Goal: Task Accomplishment & Management: Manage account settings

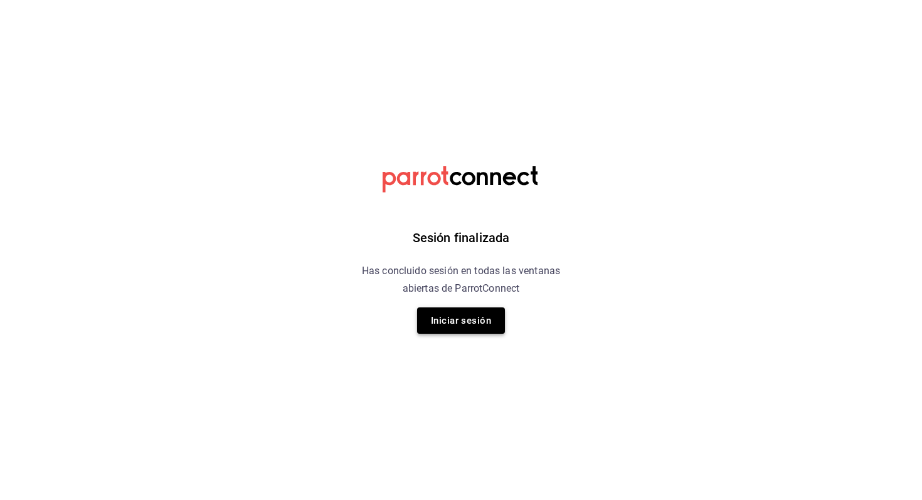
click at [451, 325] on button "Iniciar sesión" at bounding box center [461, 320] width 88 height 26
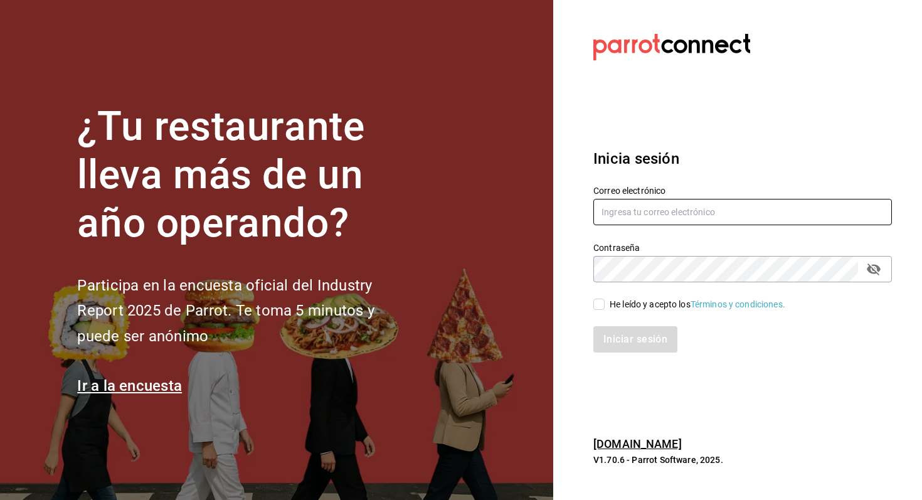
click at [608, 210] on input "text" at bounding box center [742, 212] width 298 height 26
type input "angelpinacho.pv@gmail.com"
click at [602, 307] on input "He leído y acepto los Términos y condiciones." at bounding box center [598, 303] width 11 height 11
checkbox input "true"
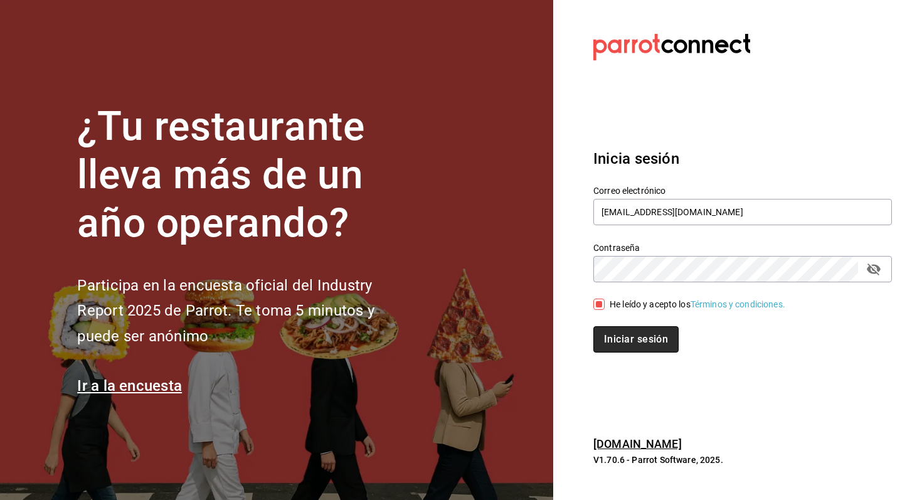
click at [609, 334] on button "Iniciar sesión" at bounding box center [635, 339] width 85 height 26
